Goal: Information Seeking & Learning: Check status

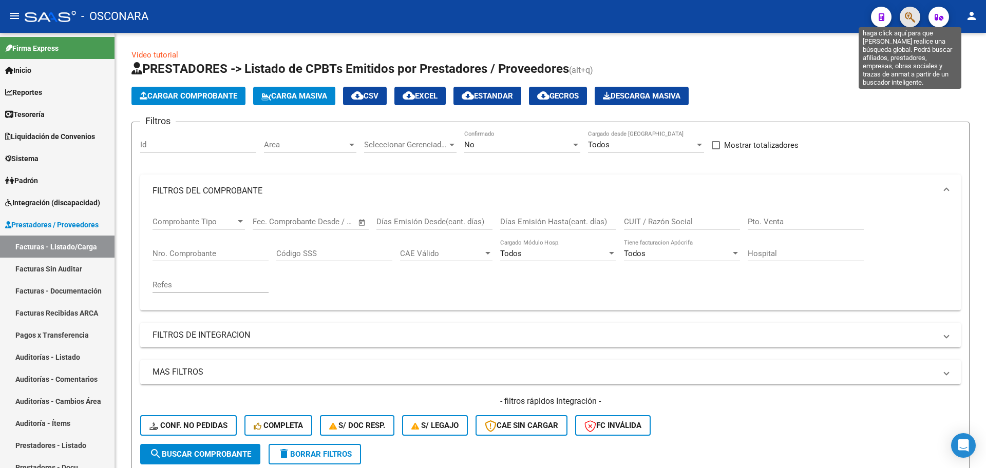
click at [912, 18] on icon "button" at bounding box center [910, 17] width 10 height 12
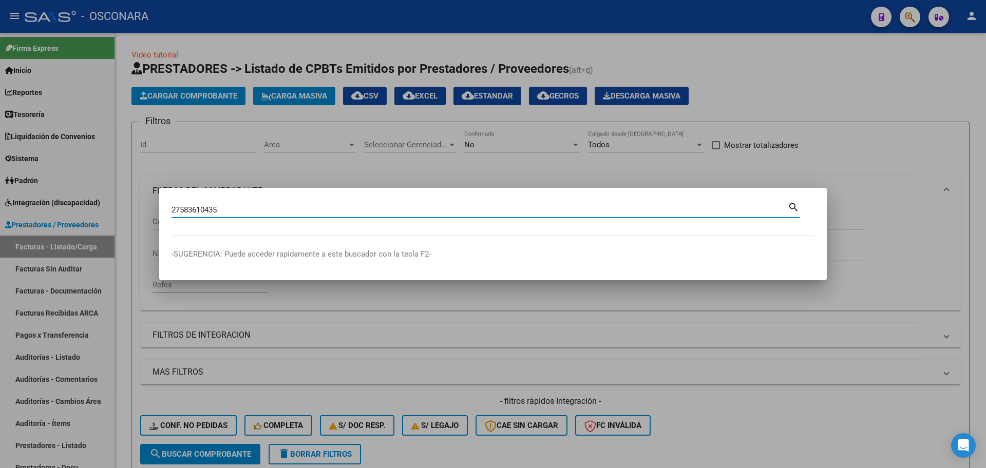
type input "27583610435"
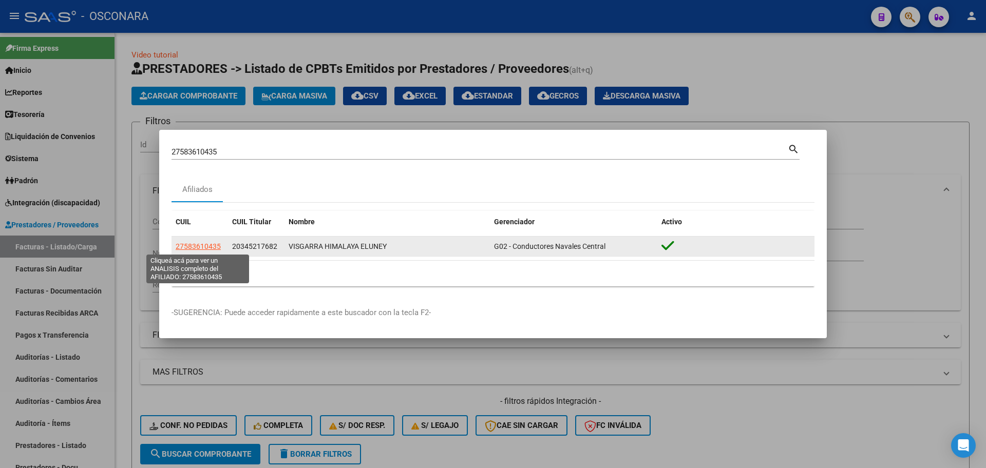
click at [210, 249] on span "27583610435" at bounding box center [198, 246] width 45 height 8
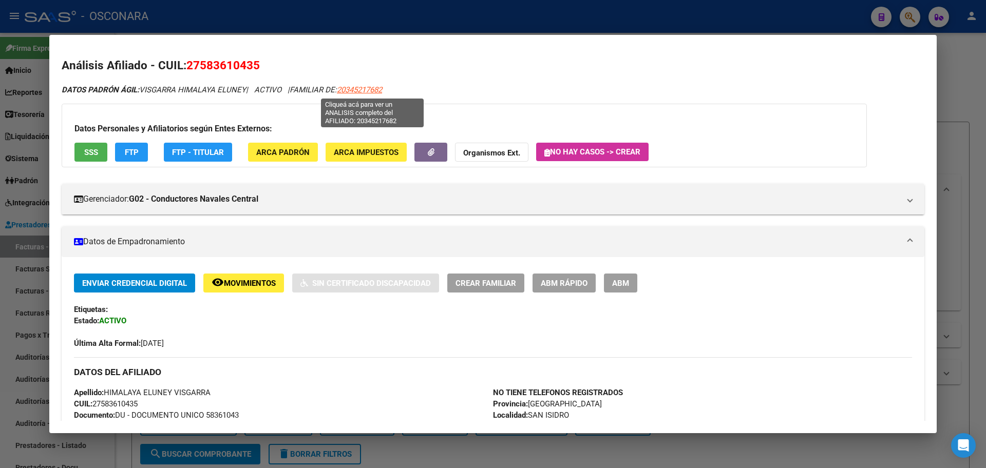
click at [382, 89] on span "20345217682" at bounding box center [359, 89] width 45 height 9
type textarea "20345217682"
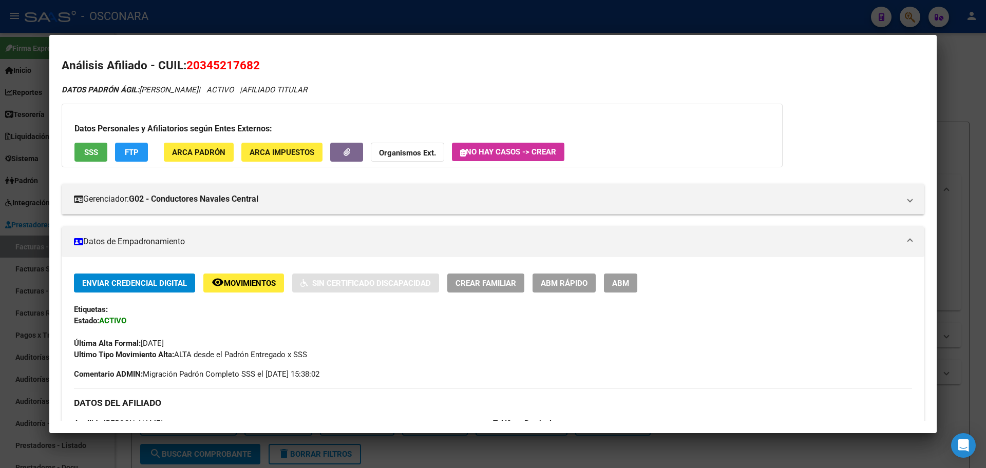
drag, startPoint x: 2, startPoint y: 144, endPoint x: 17, endPoint y: 149, distance: 15.9
click at [2, 144] on div at bounding box center [493, 234] width 986 height 468
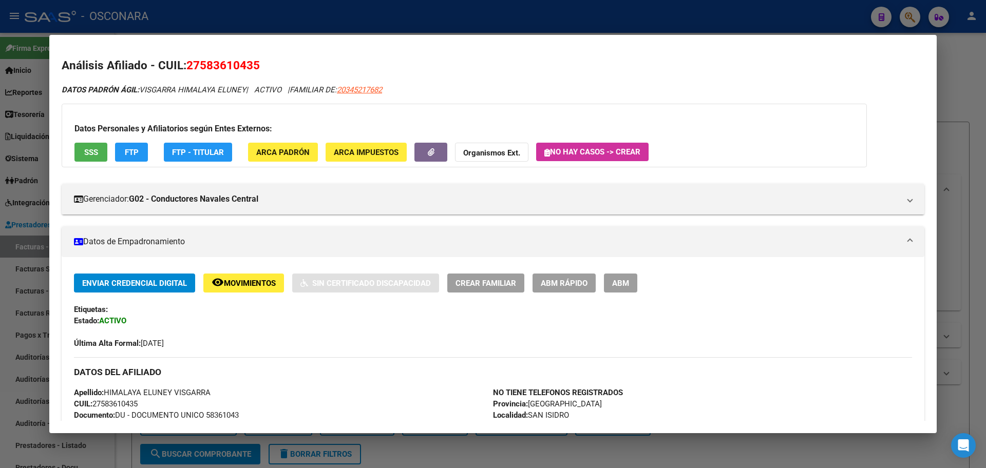
click at [273, 13] on div at bounding box center [493, 234] width 986 height 468
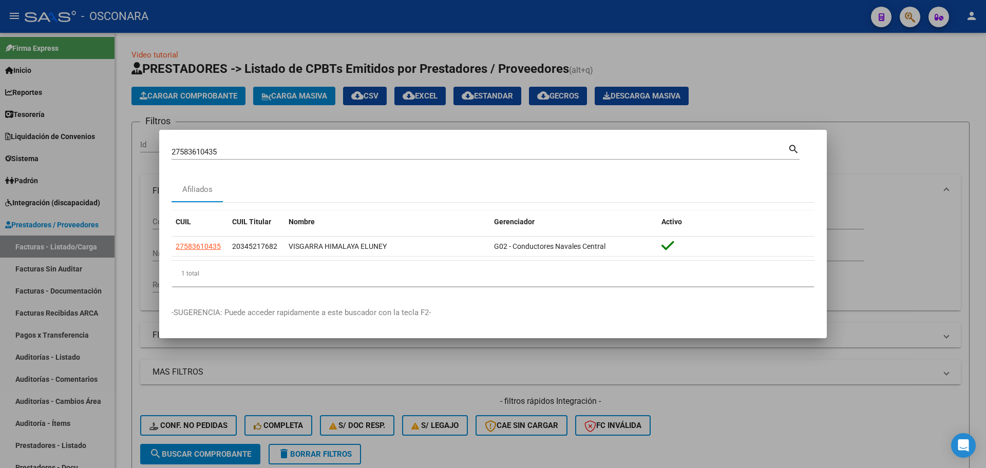
click at [304, 65] on div at bounding box center [493, 234] width 986 height 468
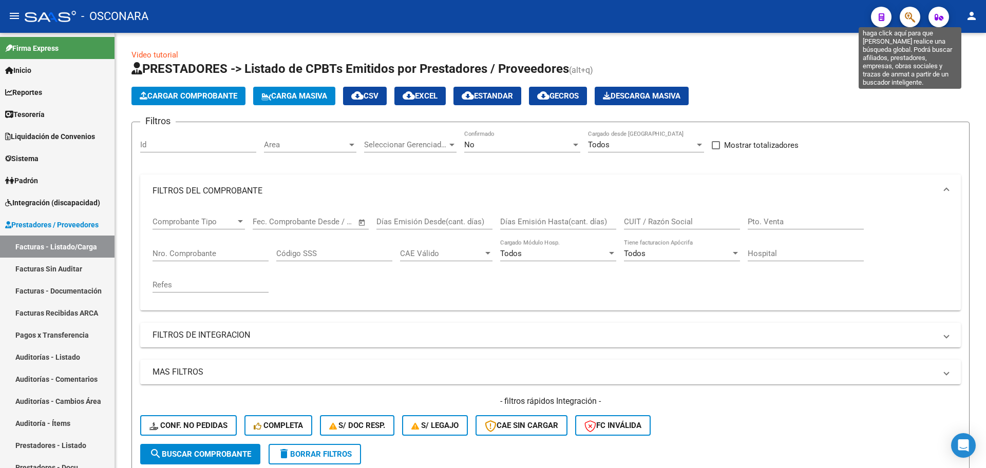
click at [912, 17] on icon "button" at bounding box center [910, 17] width 10 height 12
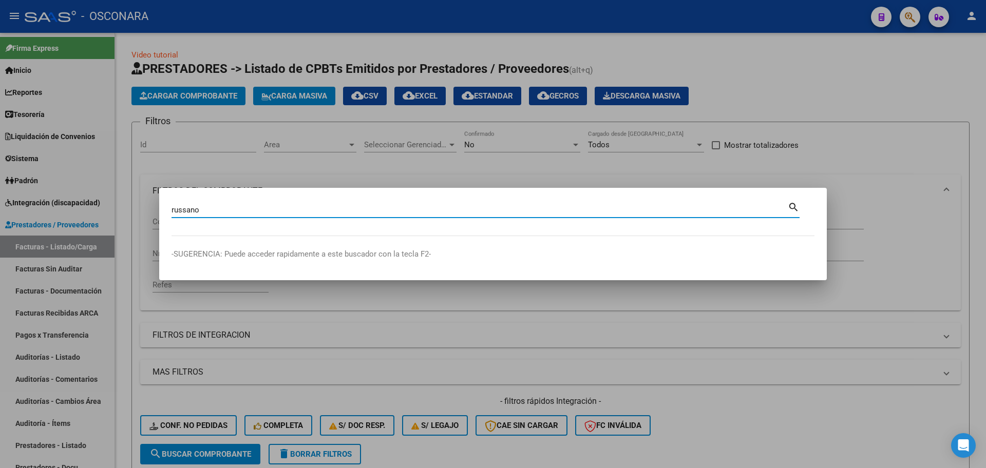
type input "russano"
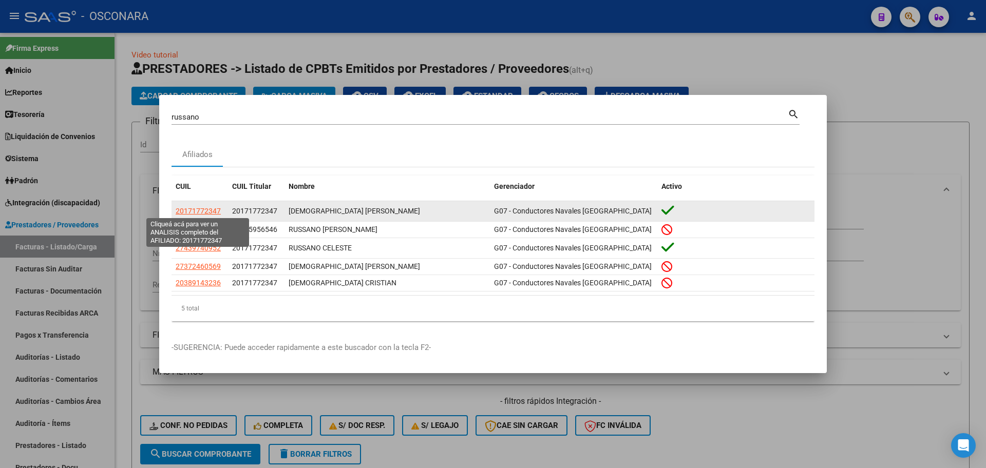
click at [209, 209] on span "20171772347" at bounding box center [198, 211] width 45 height 8
type textarea "20171772347"
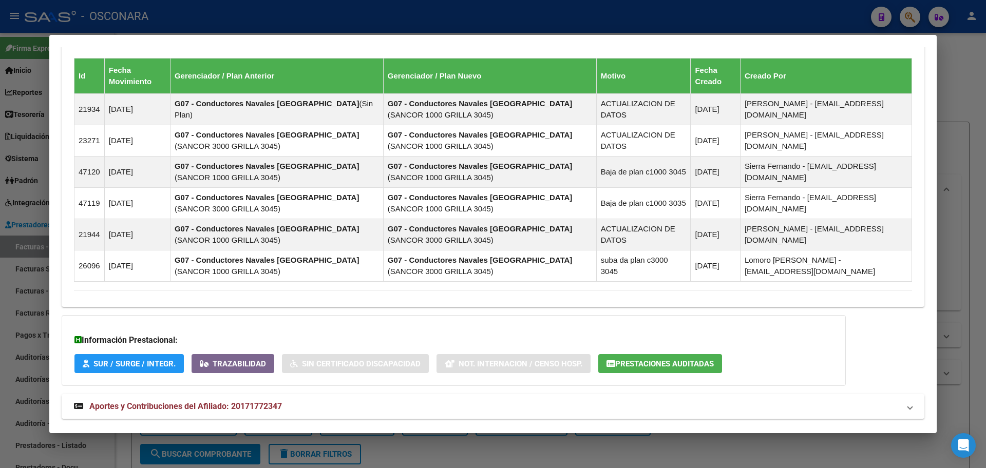
scroll to position [698, 0]
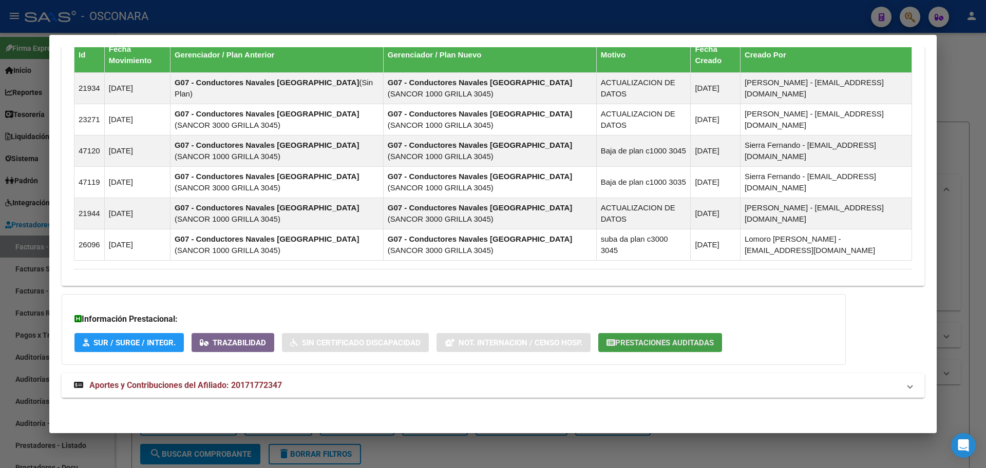
click at [669, 345] on span "Prestaciones Auditadas" at bounding box center [664, 342] width 99 height 9
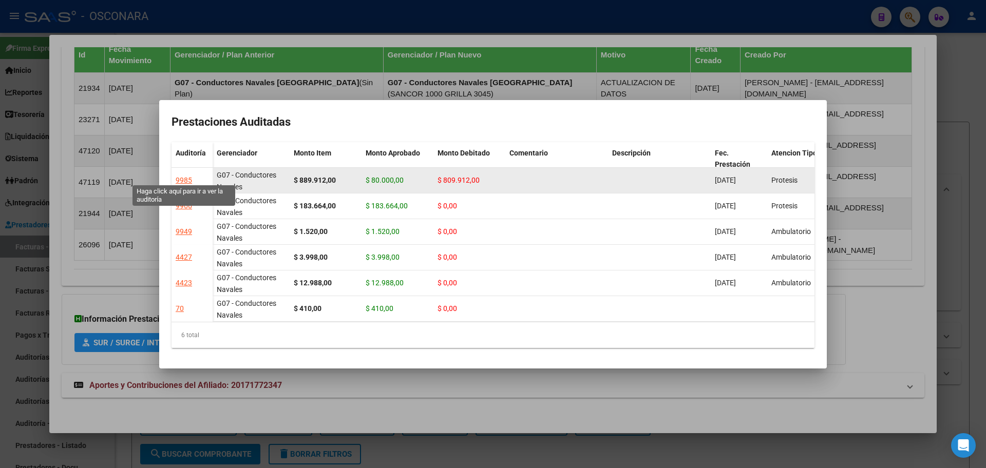
click at [183, 175] on div "9985" at bounding box center [184, 181] width 16 height 12
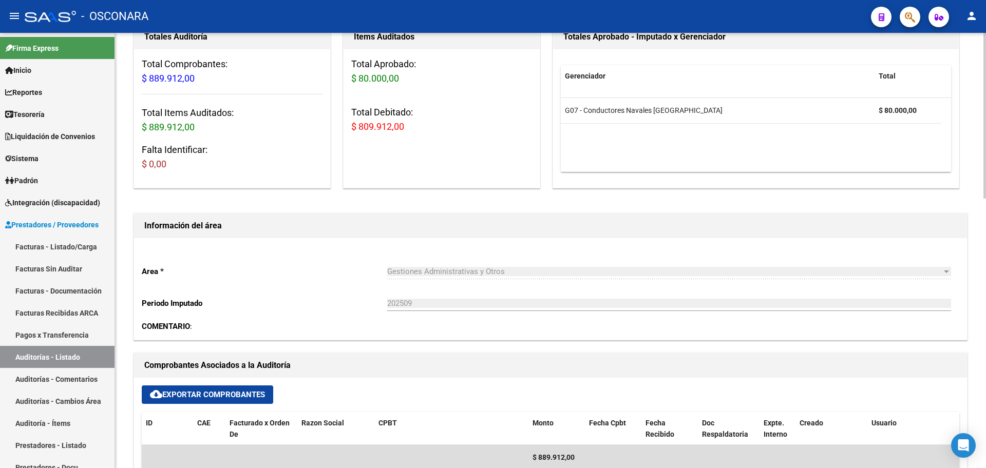
scroll to position [257, 0]
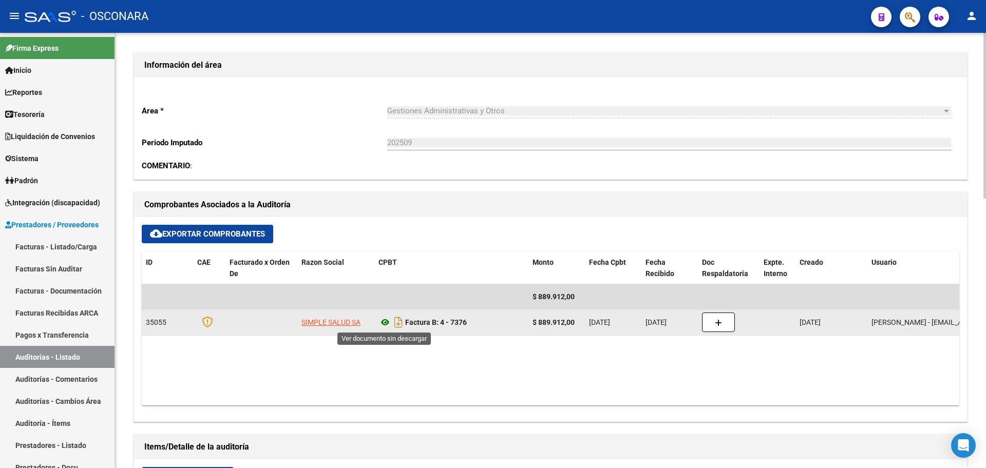
click at [383, 323] on icon at bounding box center [384, 322] width 13 height 12
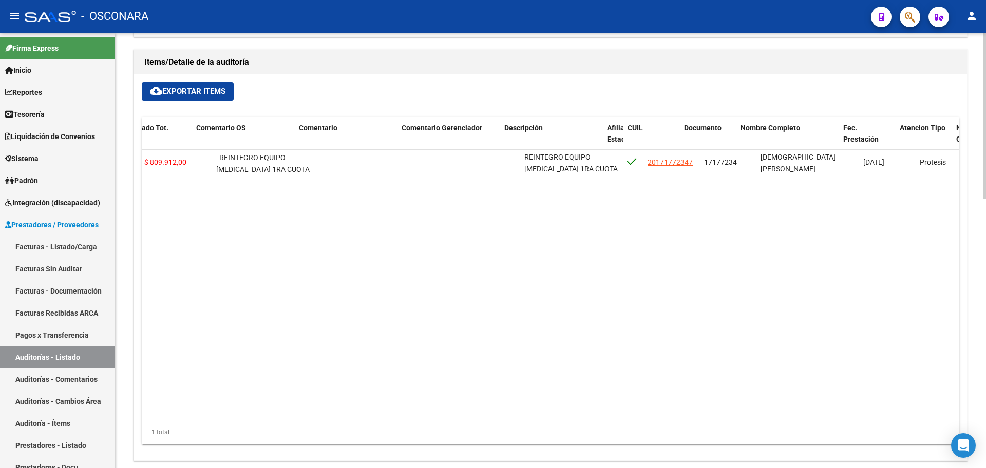
scroll to position [0, 278]
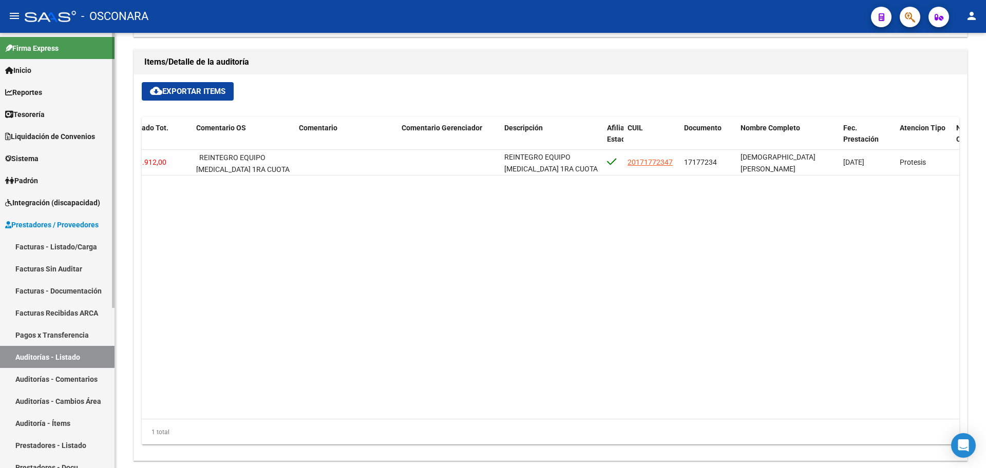
click at [78, 244] on link "Facturas - Listado/Carga" at bounding box center [57, 247] width 115 height 22
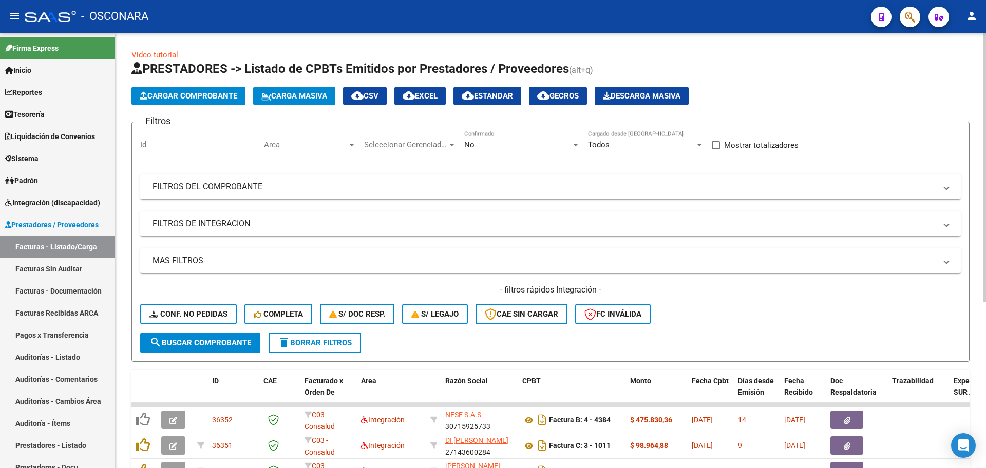
click at [412, 199] on div "Filtros Id Area Area Seleccionar Gerenciador Seleccionar Gerenciador No Confirm…" at bounding box center [550, 231] width 821 height 202
click at [459, 170] on div "Filtros Id Area Area Seleccionar Gerenciador Seleccionar Gerenciador No Confirm…" at bounding box center [550, 231] width 821 height 202
click at [492, 187] on mat-panel-title "FILTROS DEL COMPROBANTE" at bounding box center [545, 186] width 784 height 11
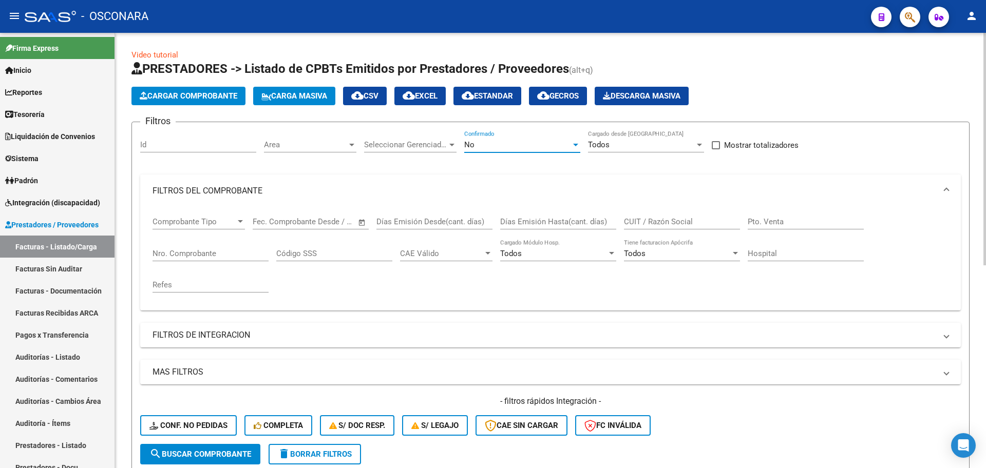
click at [505, 140] on div "No" at bounding box center [517, 144] width 107 height 9
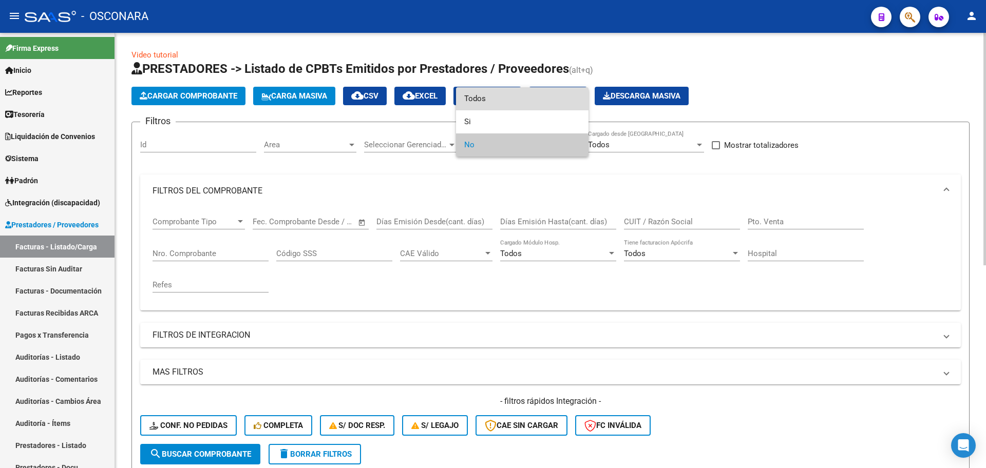
drag, startPoint x: 484, startPoint y: 104, endPoint x: 758, endPoint y: 206, distance: 292.5
click at [485, 105] on span "Todos" at bounding box center [522, 98] width 116 height 23
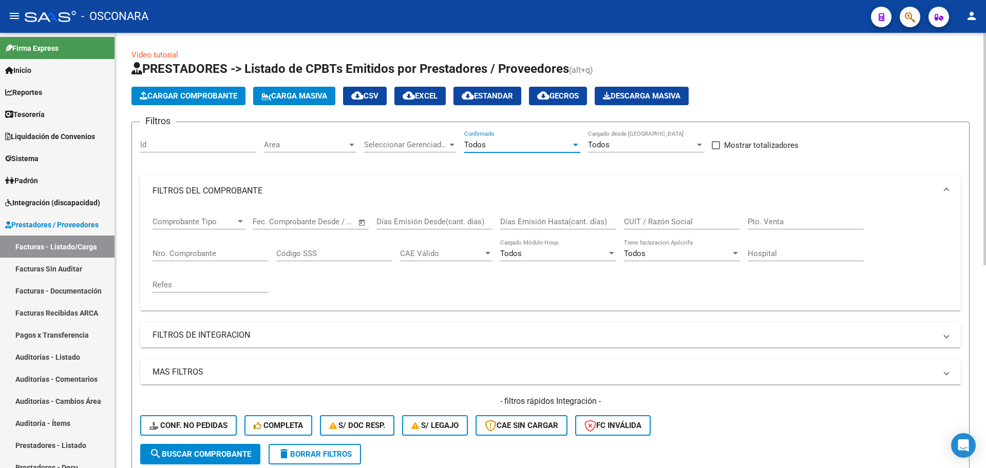
click at [709, 217] on div "CUIT / Razón Social" at bounding box center [682, 223] width 116 height 32
click at [709, 217] on input "CUIT / Razón Social" at bounding box center [682, 221] width 116 height 9
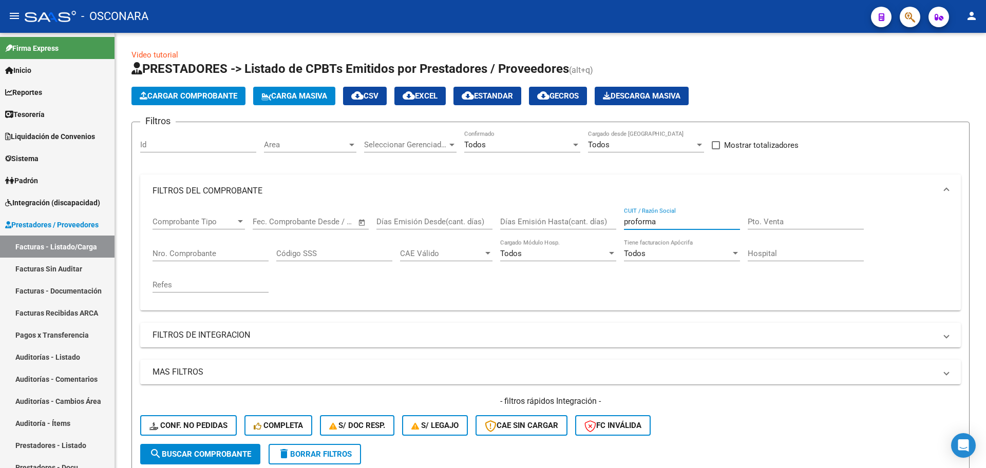
type input "proforma"
